Goal: Task Accomplishment & Management: Use online tool/utility

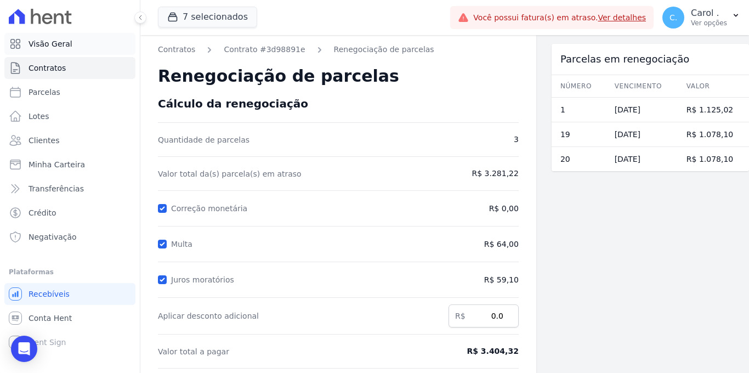
click at [51, 57] on link "Contratos" at bounding box center [69, 68] width 131 height 22
click at [54, 49] on link "Visão Geral" at bounding box center [69, 44] width 131 height 22
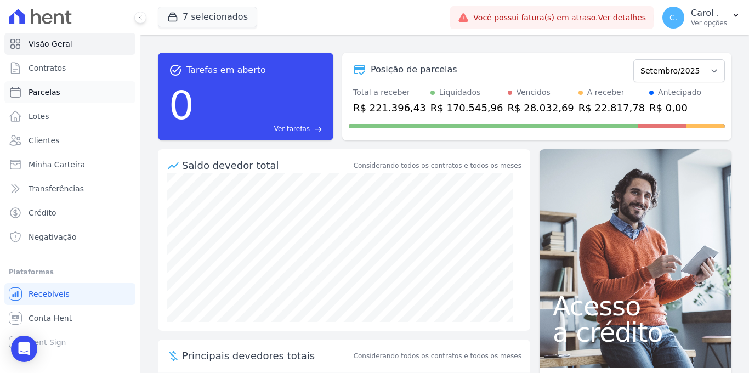
click at [67, 96] on link "Parcelas" at bounding box center [69, 92] width 131 height 22
select select
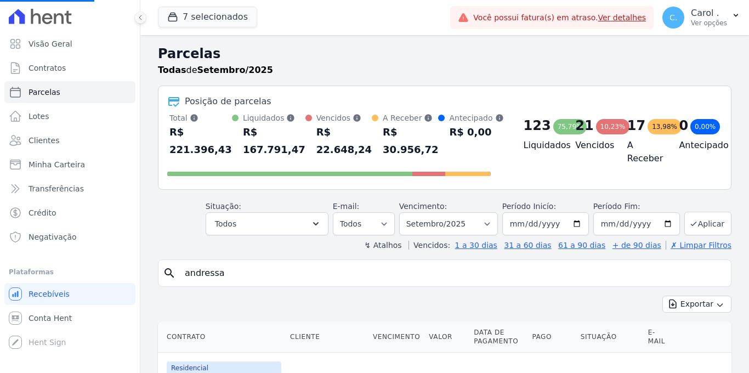
select select
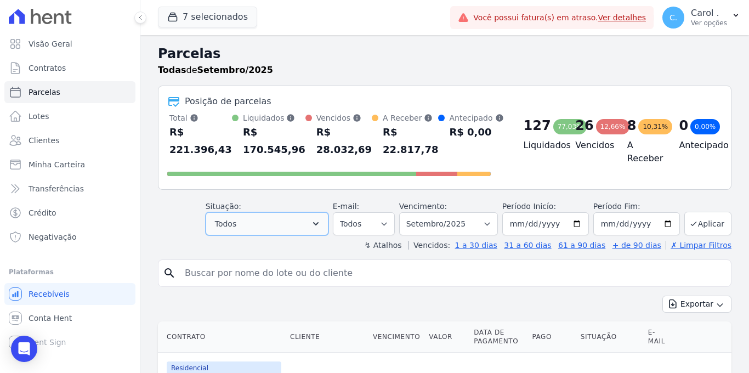
click at [248, 226] on button "Todos" at bounding box center [266, 223] width 123 height 23
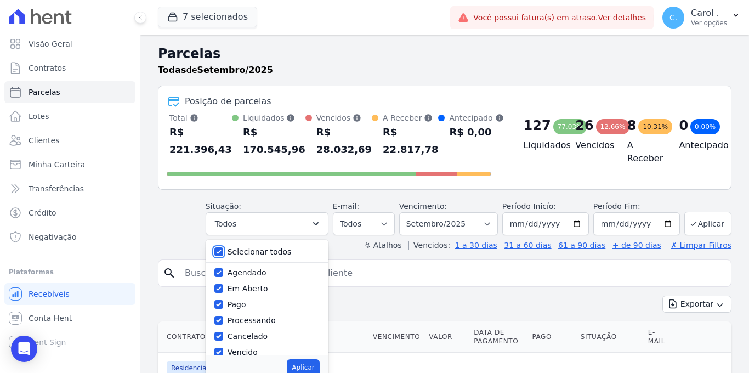
click at [223, 250] on input "Selecionar todos" at bounding box center [218, 251] width 9 height 9
checkbox input "false"
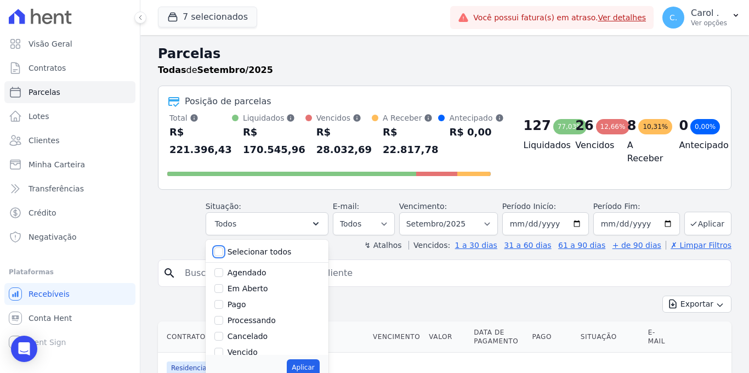
checkbox input "false"
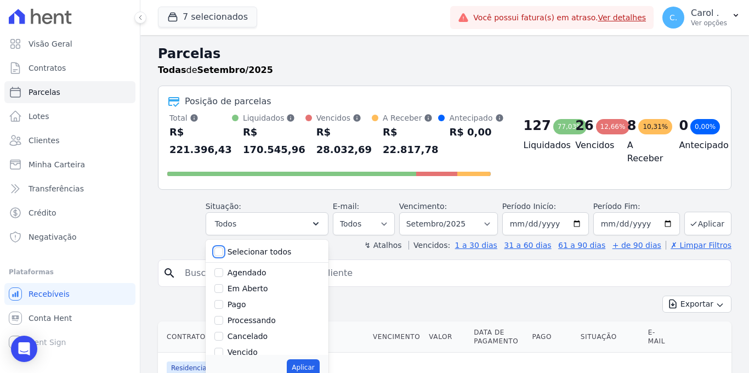
checkbox input "false"
click at [218, 353] on input "Vencido" at bounding box center [218, 351] width 9 height 9
checkbox input "true"
click at [303, 366] on button "Aplicar" at bounding box center [303, 367] width 32 height 16
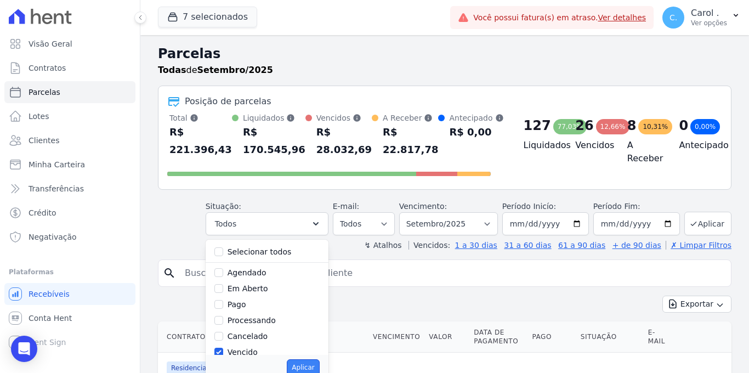
select select "overdue"
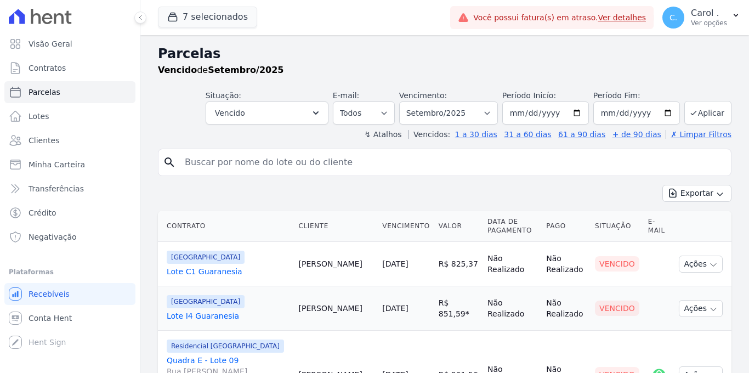
select select
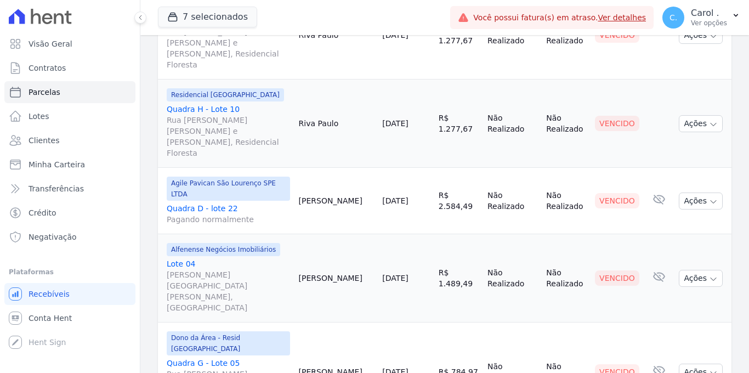
select select
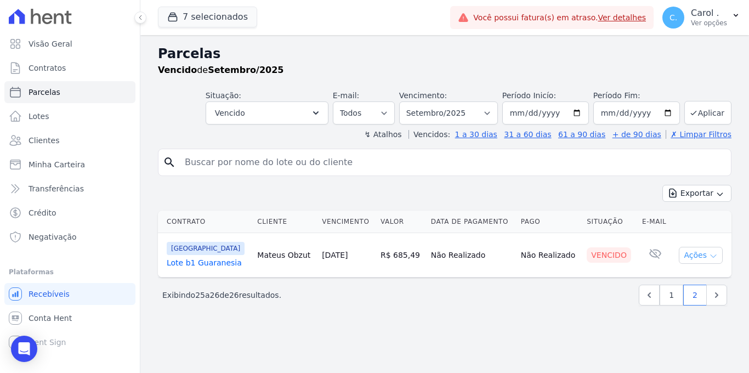
click at [707, 255] on button "Ações" at bounding box center [700, 255] width 44 height 17
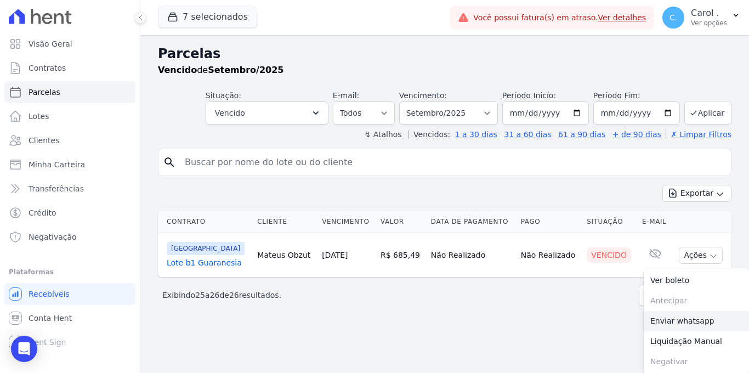
click at [671, 322] on link "Enviar whatsapp" at bounding box center [695, 321] width 105 height 20
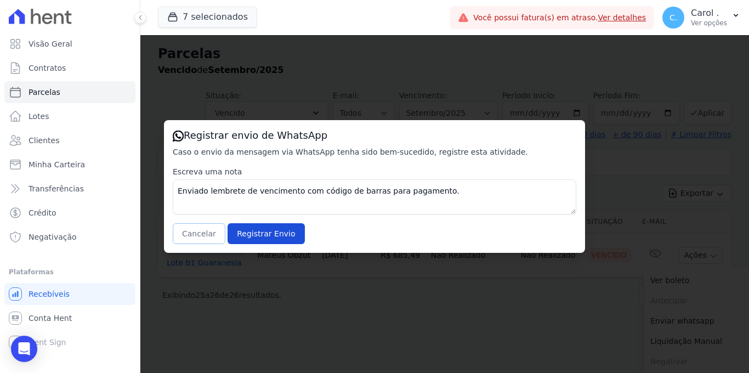
click at [218, 243] on button "Cancelar" at bounding box center [199, 233] width 53 height 21
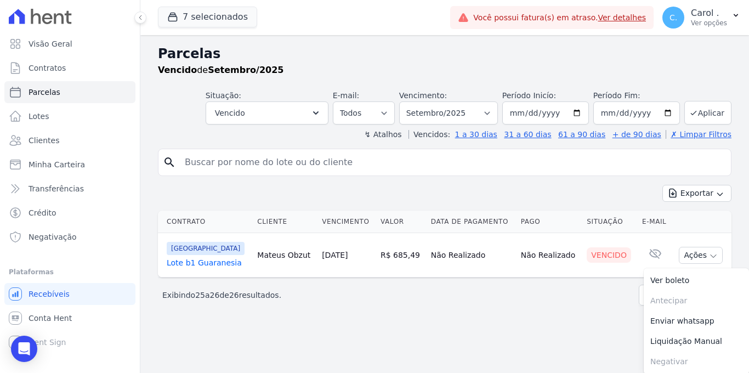
scroll to position [1, 0]
click at [544, 325] on div "Parcelas Vencido de Setembro/2025 Situação: Agendado Em Aberto Pago Processando…" at bounding box center [444, 203] width 608 height 338
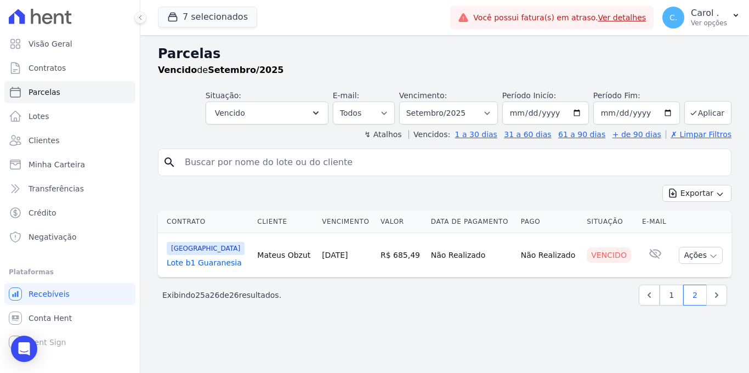
scroll to position [0, 0]
click at [672, 294] on link "1" at bounding box center [671, 294] width 24 height 21
select select
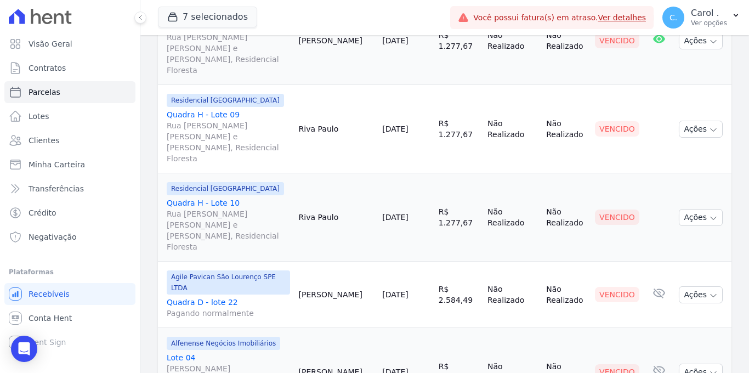
scroll to position [1432, 0]
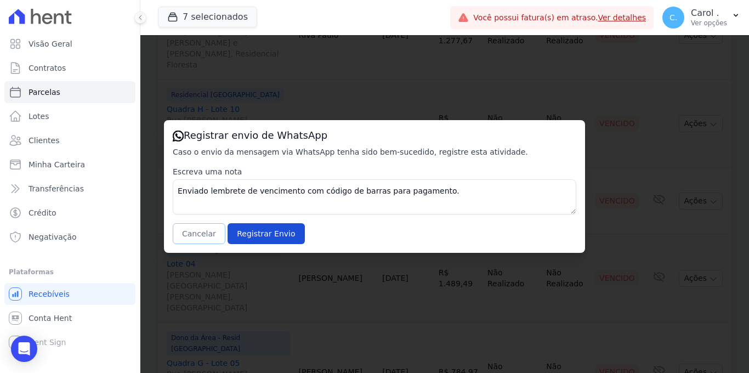
click at [197, 232] on button "Cancelar" at bounding box center [199, 233] width 53 height 21
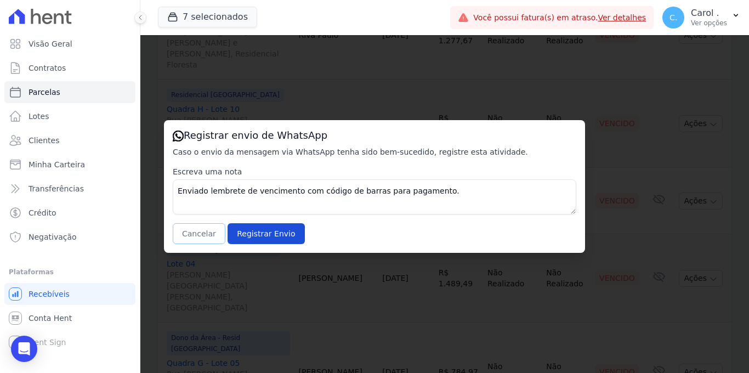
click at [191, 231] on button "Cancelar" at bounding box center [199, 233] width 53 height 21
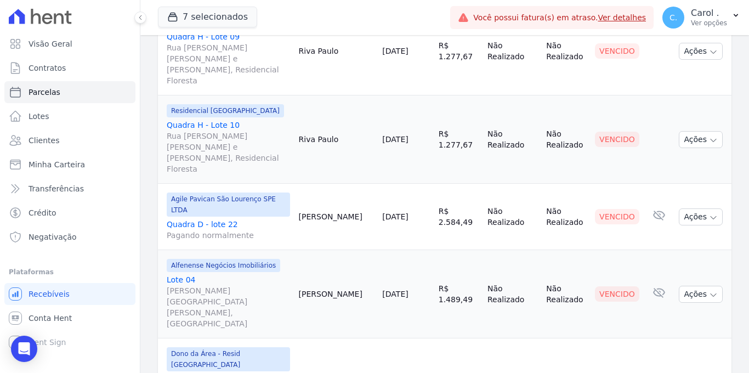
scroll to position [1410, 0]
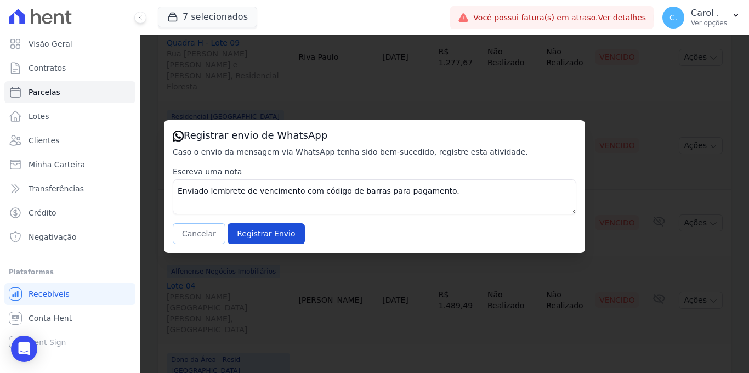
click at [203, 233] on button "Cancelar" at bounding box center [199, 233] width 53 height 21
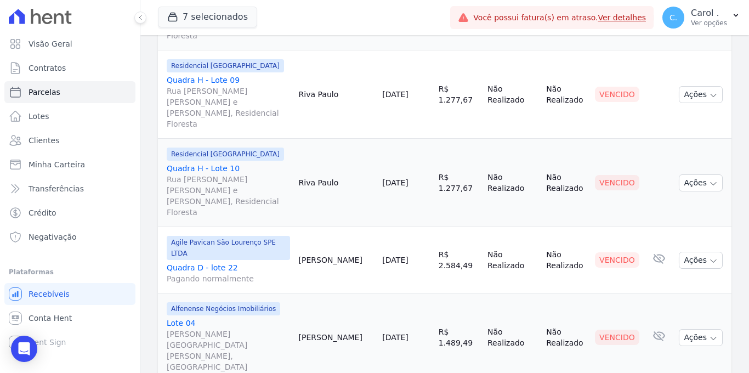
scroll to position [1364, 0]
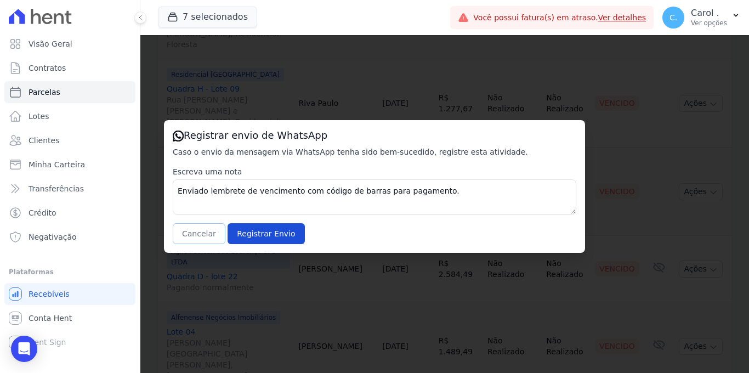
click at [198, 235] on button "Cancelar" at bounding box center [199, 233] width 53 height 21
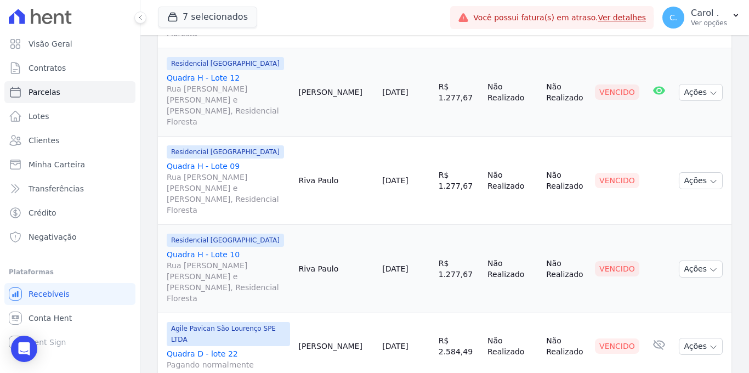
scroll to position [1277, 0]
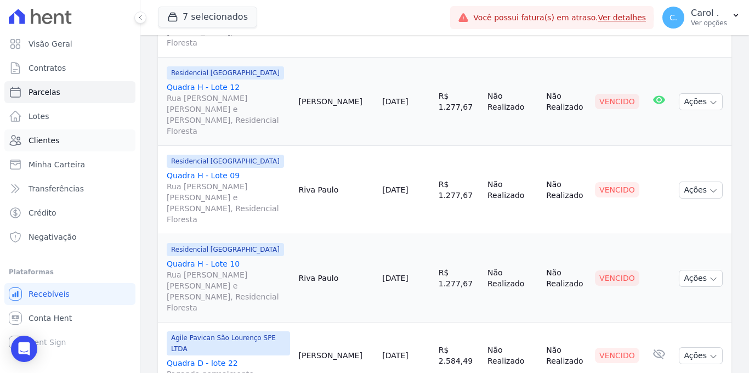
click at [85, 147] on link "Clientes" at bounding box center [69, 140] width 131 height 22
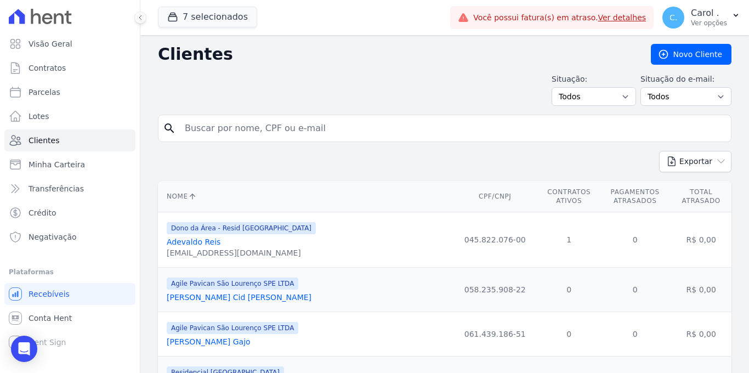
click at [302, 148] on form "search" at bounding box center [444, 133] width 573 height 36
click at [309, 138] on form "search" at bounding box center [444, 133] width 573 height 36
type input "joao paulo"
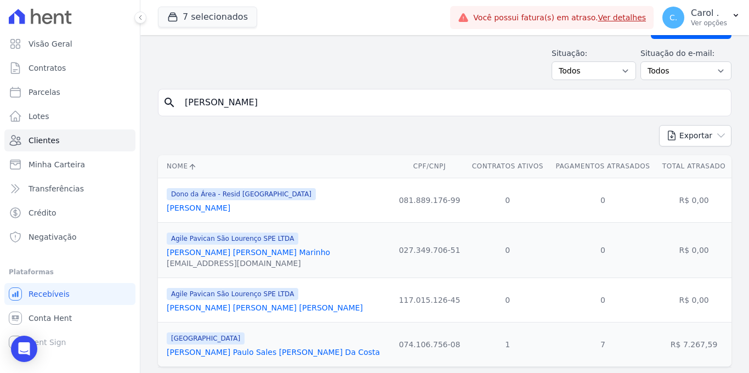
scroll to position [55, 0]
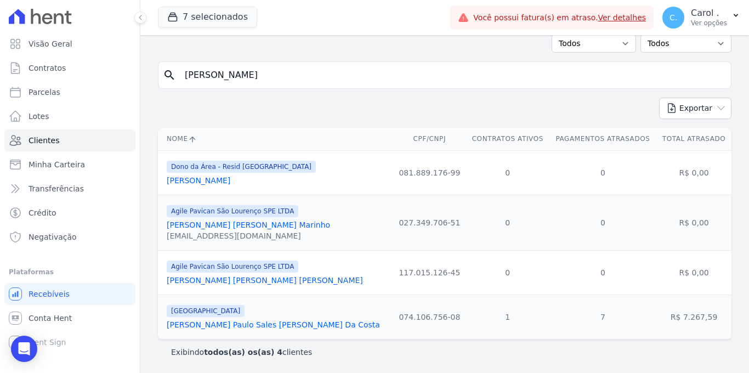
click at [248, 324] on link "[PERSON_NAME] Paulo Sales [PERSON_NAME] Da Costa" at bounding box center [273, 324] width 213 height 9
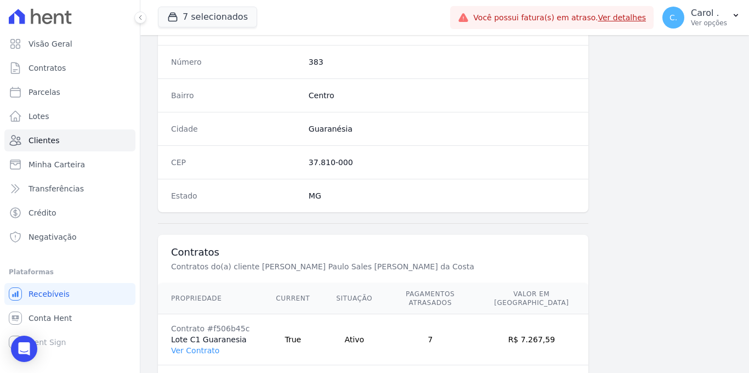
scroll to position [661, 0]
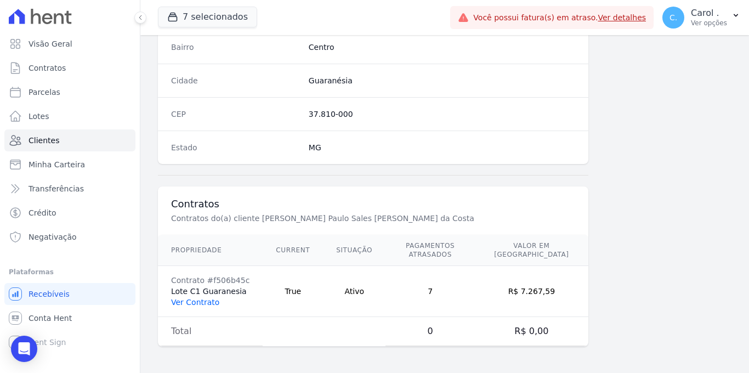
click at [195, 300] on link "Ver Contrato" at bounding box center [195, 302] width 48 height 9
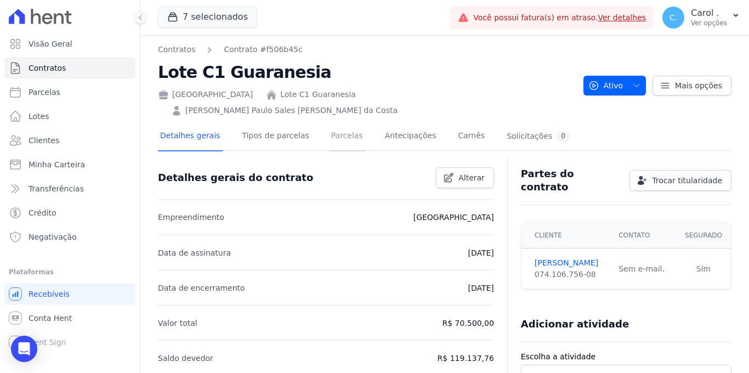
click at [348, 122] on link "Parcelas" at bounding box center [347, 136] width 36 height 29
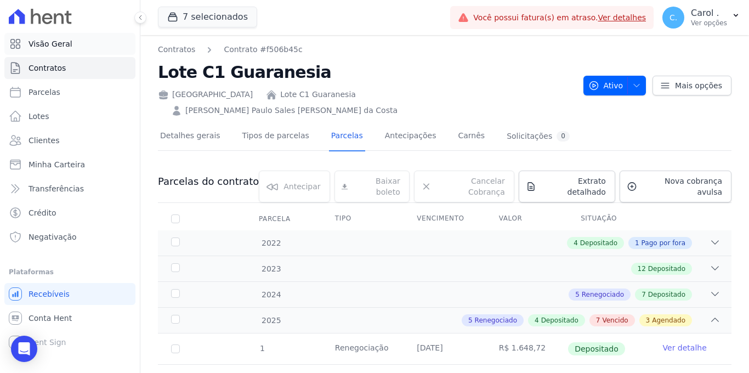
click at [82, 43] on link "Visão Geral" at bounding box center [69, 44] width 131 height 22
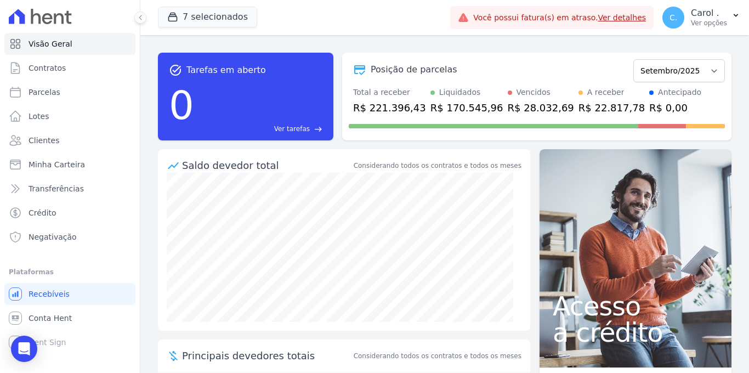
click at [614, 19] on link "Ver detalhes" at bounding box center [621, 17] width 48 height 9
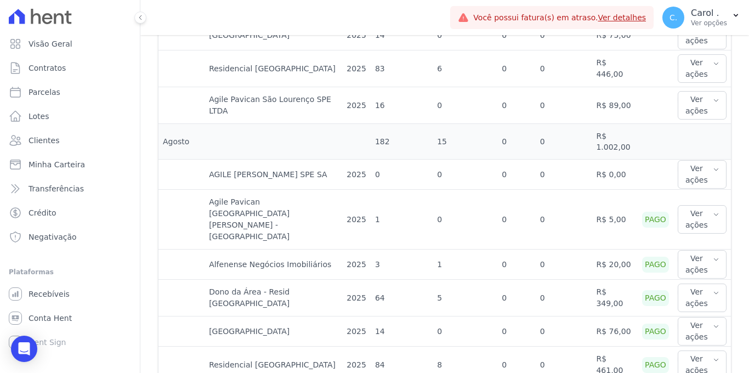
scroll to position [549, 0]
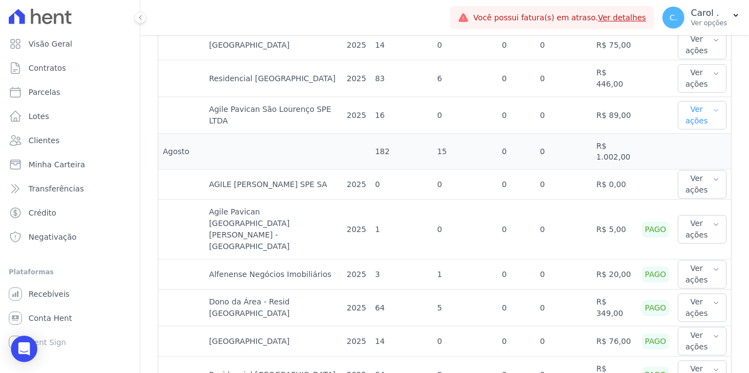
click at [701, 101] on button "Ver ações" at bounding box center [701, 115] width 49 height 28
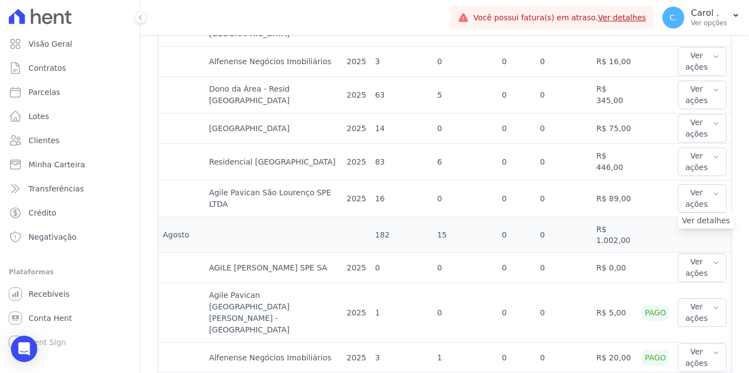
scroll to position [102, 0]
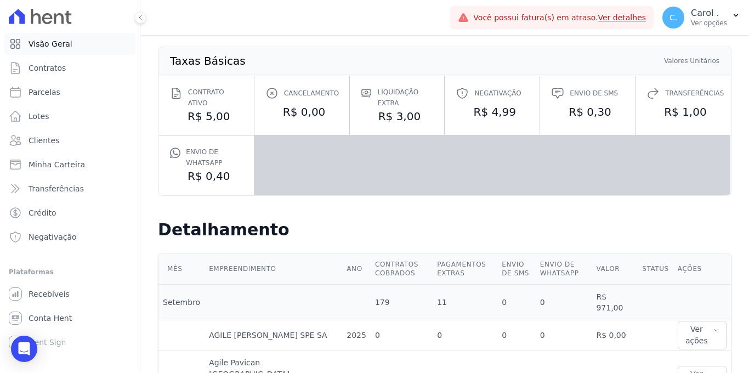
click at [61, 54] on link "Visão Geral" at bounding box center [69, 44] width 131 height 22
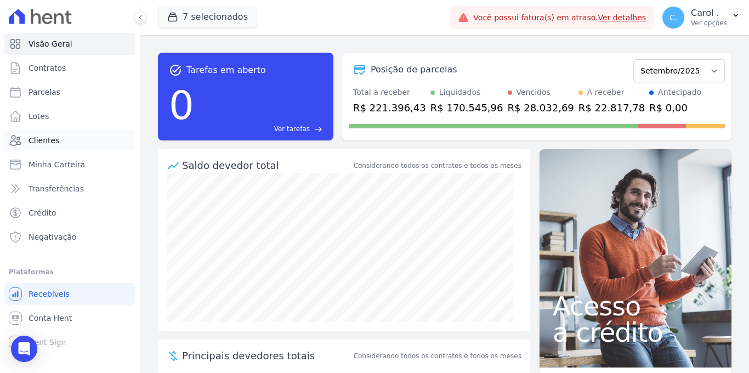
click at [72, 137] on link "Clientes" at bounding box center [69, 140] width 131 height 22
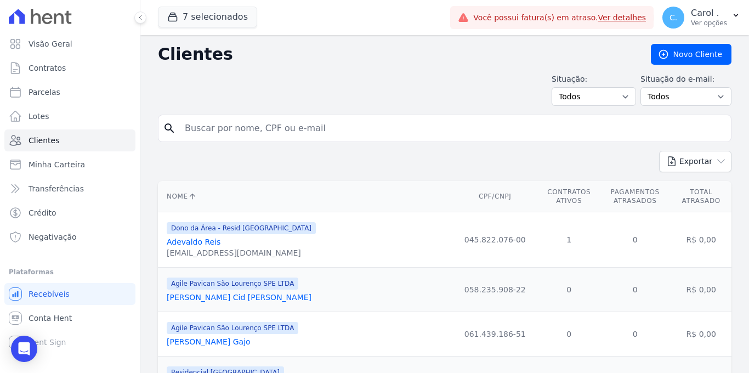
click at [221, 131] on input "search" at bounding box center [452, 128] width 548 height 22
type input "flaviano"
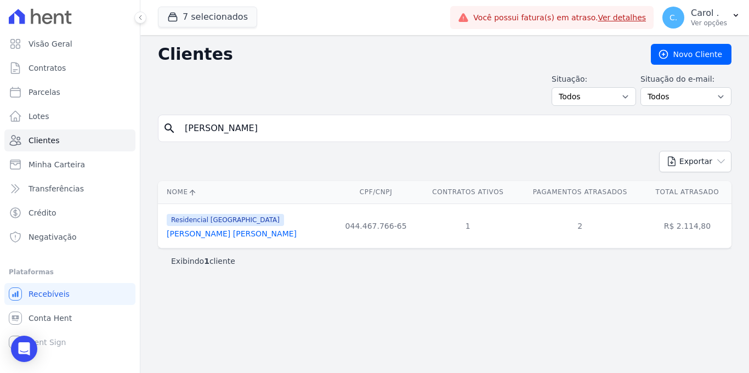
click at [218, 232] on link "Flaviano De Souza Martins" at bounding box center [232, 233] width 130 height 9
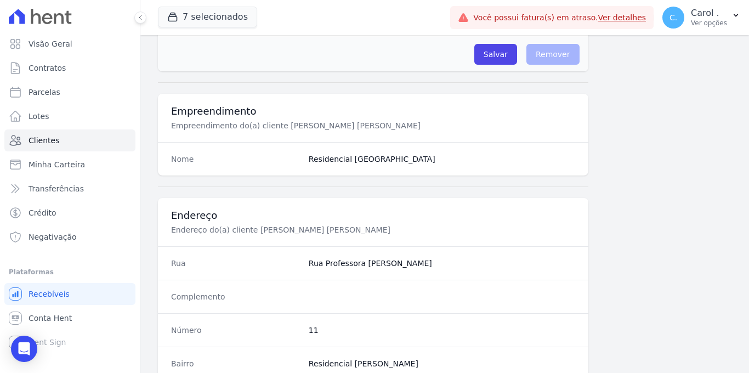
scroll to position [712, 0]
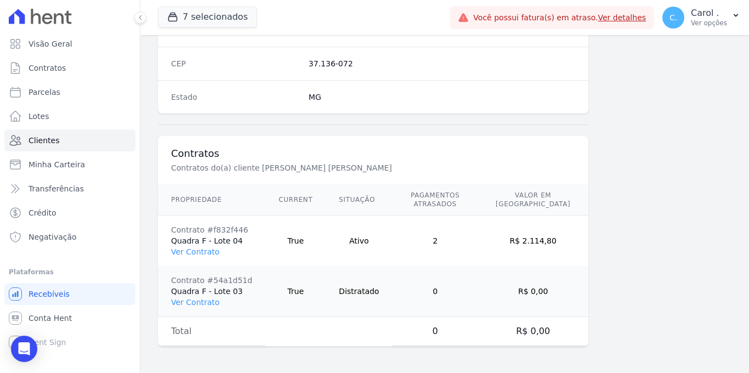
click at [196, 244] on td "Contrato #f832f446 Quadra F - Lote 04 Ver Contrato" at bounding box center [211, 240] width 107 height 51
click at [197, 253] on link "Ver Contrato" at bounding box center [195, 251] width 48 height 9
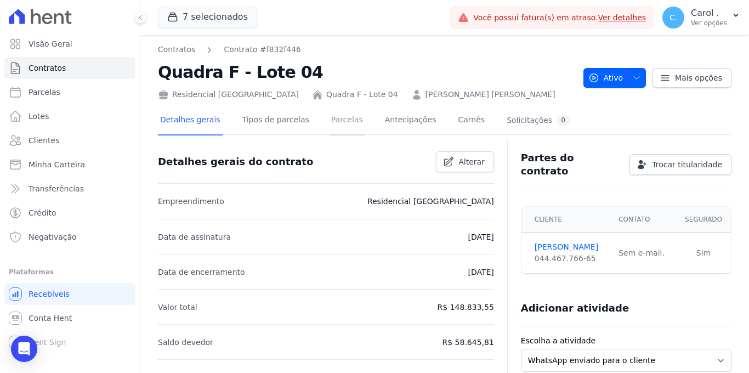
click at [341, 126] on link "Parcelas" at bounding box center [347, 120] width 36 height 29
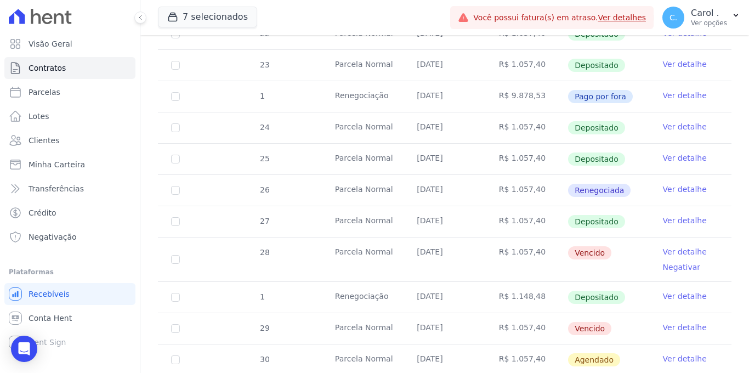
scroll to position [305, 0]
click at [693, 245] on link "Ver detalhe" at bounding box center [684, 250] width 44 height 11
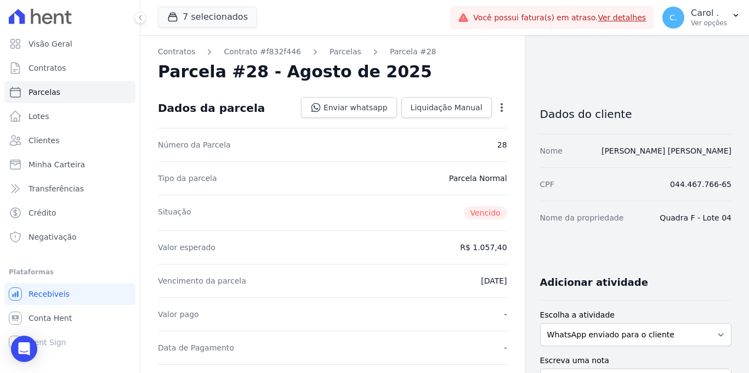
click at [496, 102] on icon "button" at bounding box center [501, 107] width 11 height 11
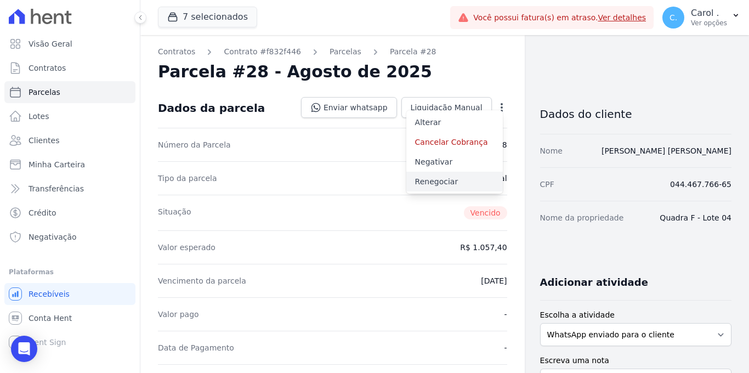
click at [437, 175] on link "Renegociar" at bounding box center [454, 182] width 96 height 20
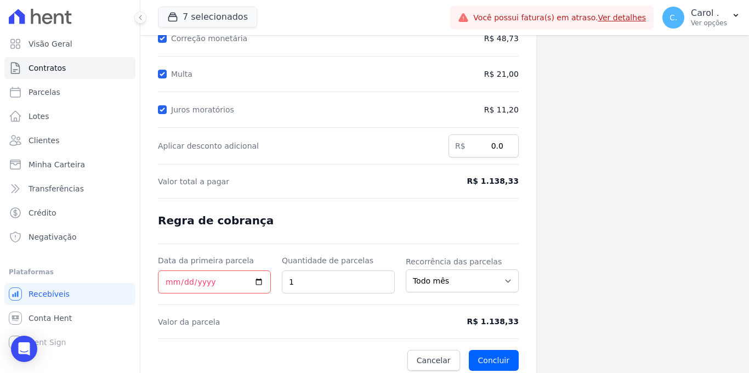
scroll to position [175, 0]
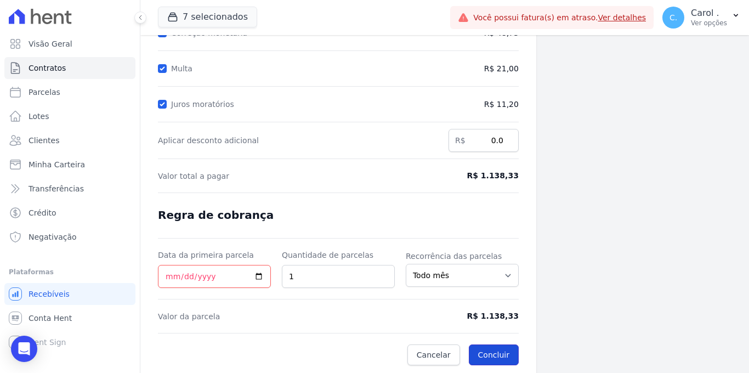
click at [483, 351] on button "Concluir" at bounding box center [494, 354] width 50 height 21
click at [254, 274] on input "Data da primeira parcela" at bounding box center [214, 276] width 113 height 23
type input "2025-09-27"
click at [485, 351] on button "Concluir" at bounding box center [494, 354] width 50 height 21
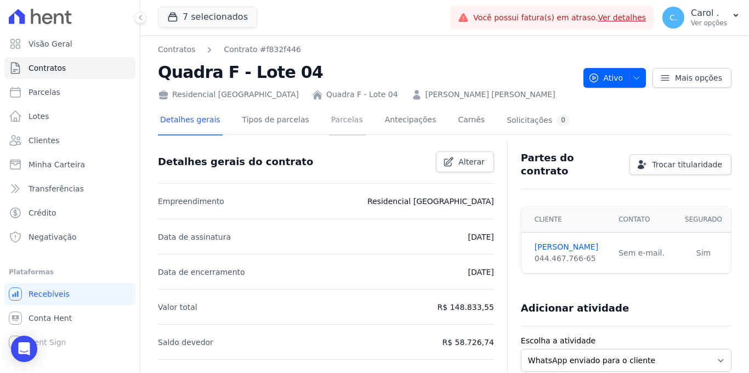
click at [342, 123] on link "Parcelas" at bounding box center [347, 120] width 36 height 29
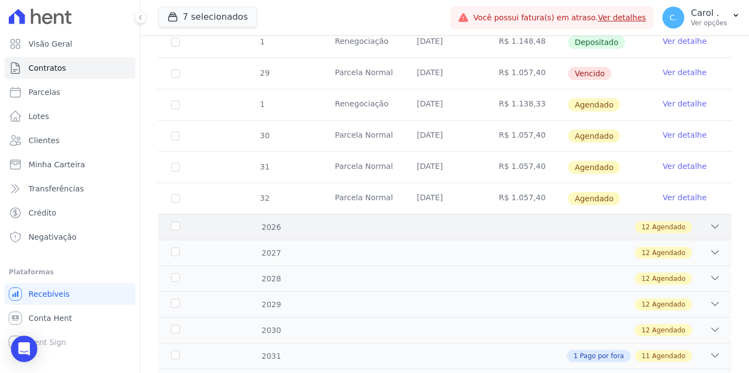
scroll to position [545, 0]
click at [676, 99] on link "Ver detalhe" at bounding box center [684, 104] width 44 height 11
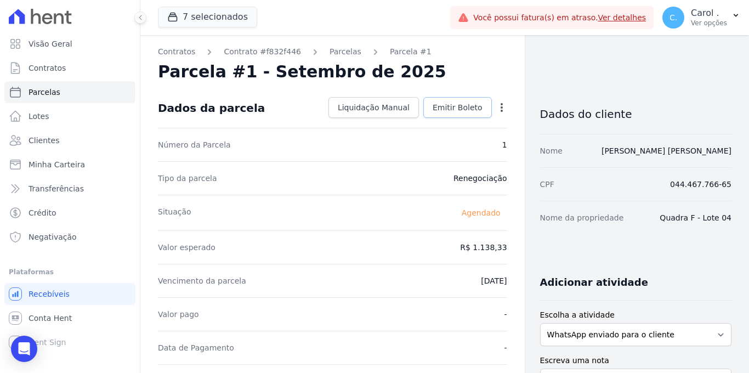
click at [455, 104] on span "Emitir Boleto" at bounding box center [457, 107] width 50 height 11
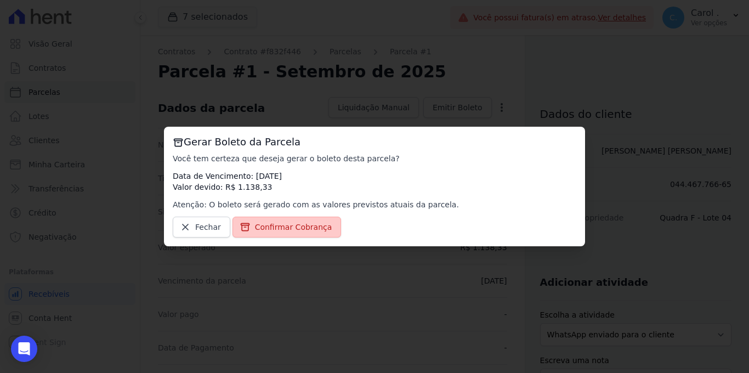
click at [288, 220] on link "Confirmar Cobrança" at bounding box center [286, 226] width 109 height 21
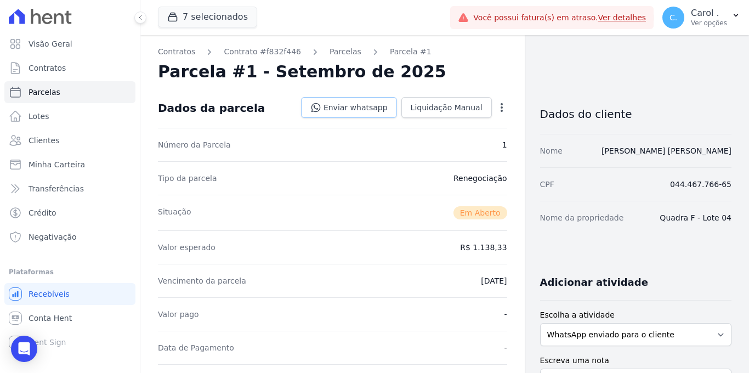
click at [344, 108] on link "Enviar whatsapp" at bounding box center [349, 107] width 96 height 21
